Goal: Information Seeking & Learning: Learn about a topic

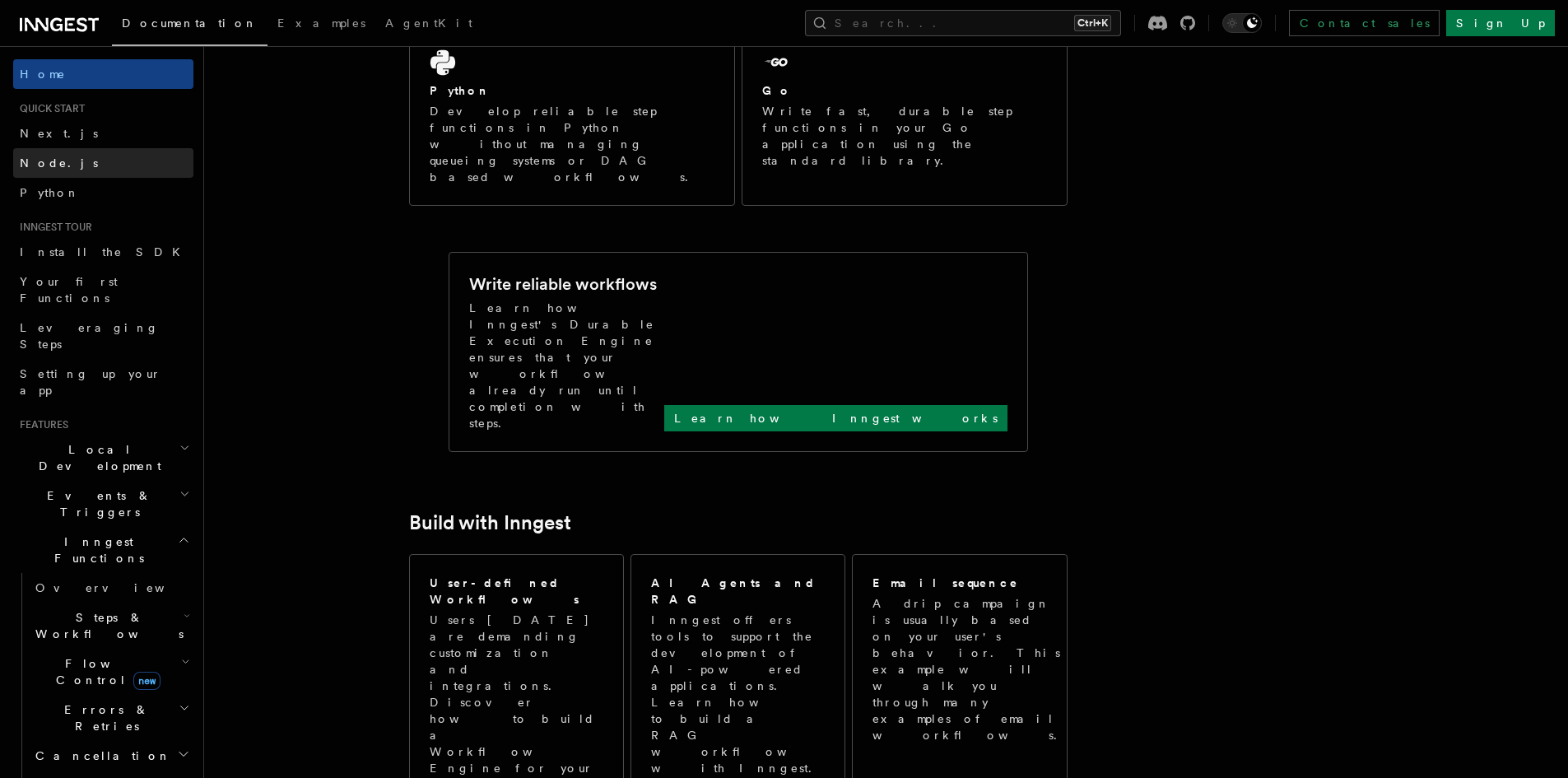
click at [116, 150] on link "Node.js" at bounding box center [103, 163] width 180 height 30
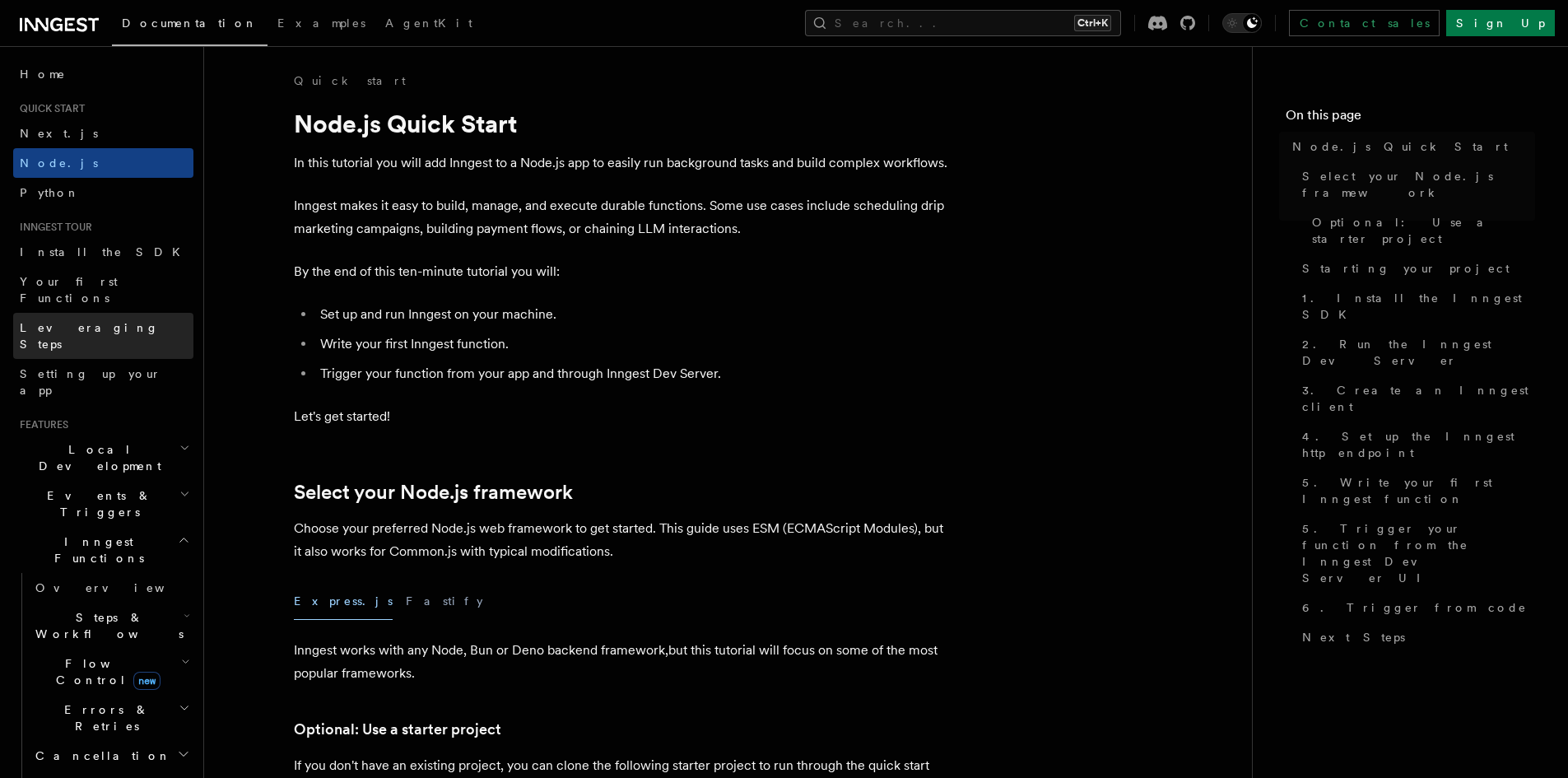
click at [111, 313] on link "Leveraging Steps" at bounding box center [103, 336] width 180 height 46
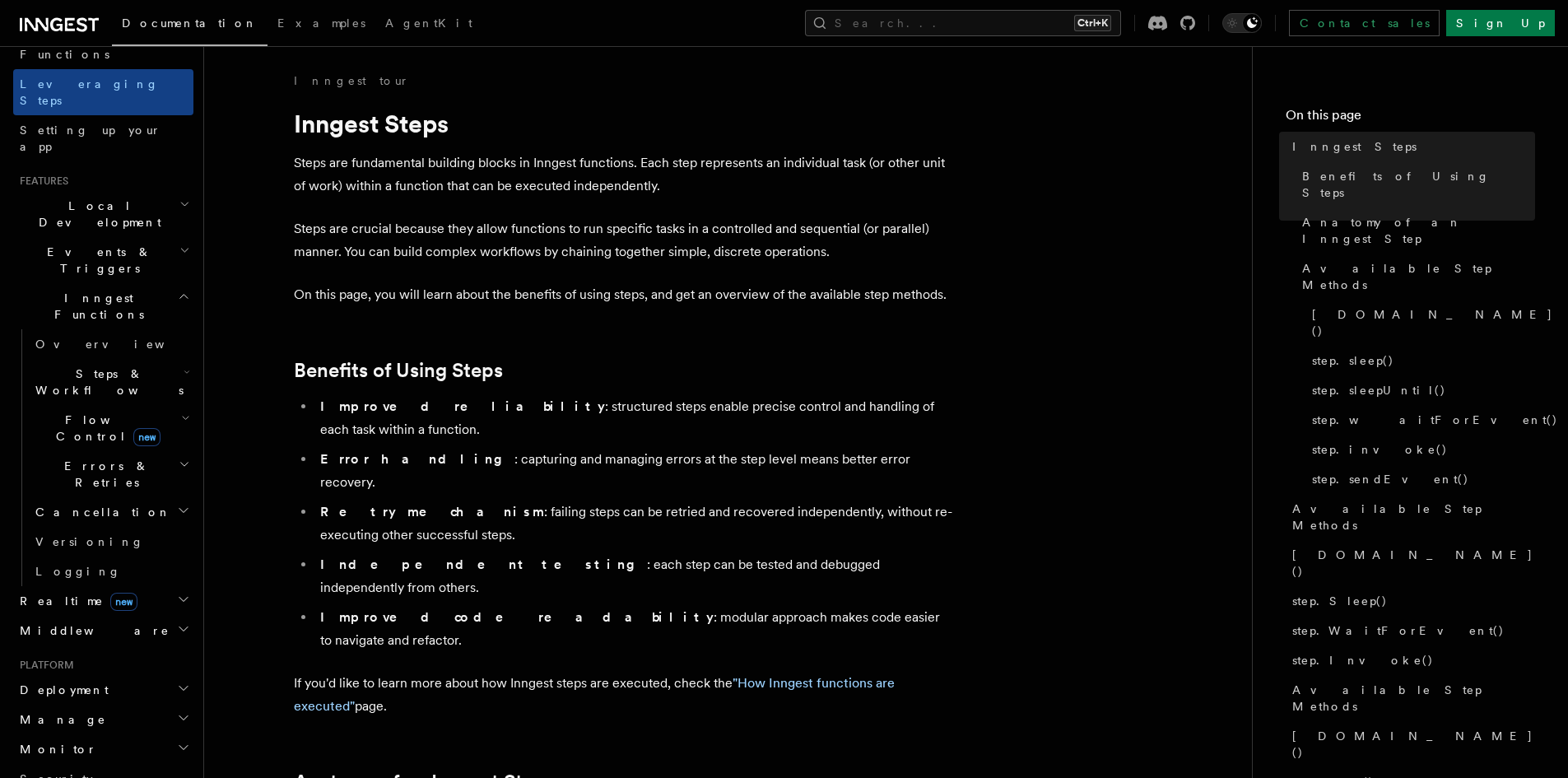
scroll to position [494, 0]
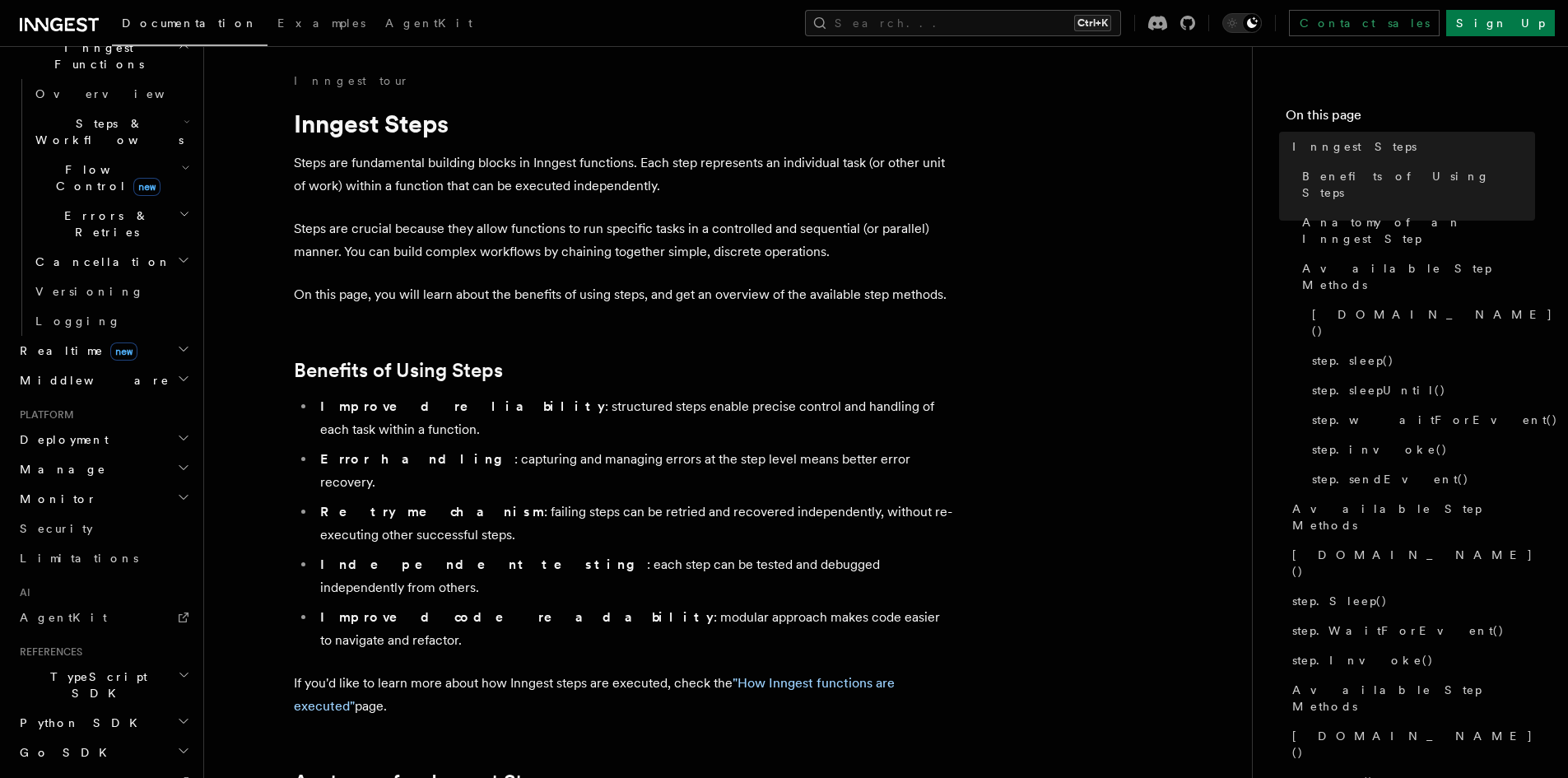
click at [162, 454] on h2 "Manage" at bounding box center [103, 469] width 180 height 30
click at [129, 484] on link "Environments" at bounding box center [111, 499] width 164 height 30
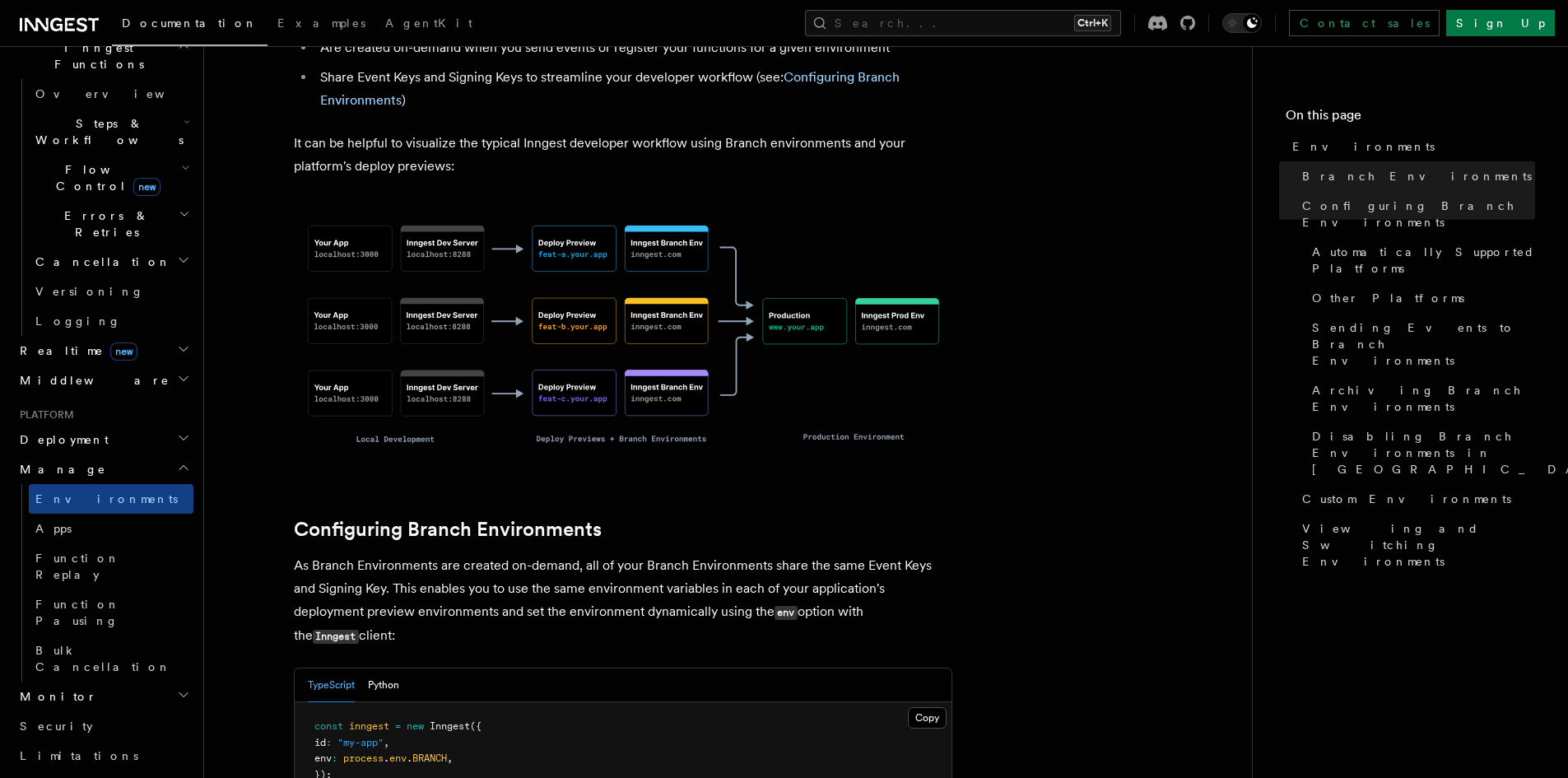
scroll to position [1318, 0]
